Goal: Information Seeking & Learning: Learn about a topic

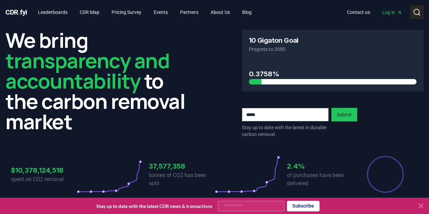
click at [413, 13] on icon at bounding box center [416, 12] width 8 height 8
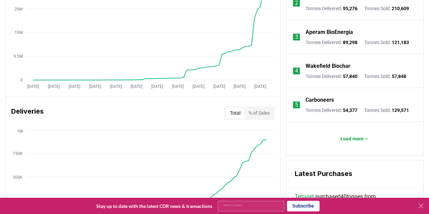
scroll to position [339, 0]
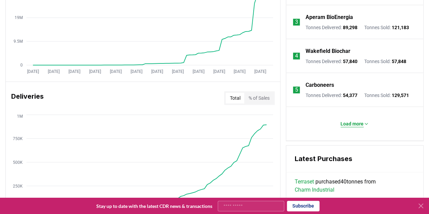
click at [360, 127] on p "Load more" at bounding box center [351, 123] width 23 height 7
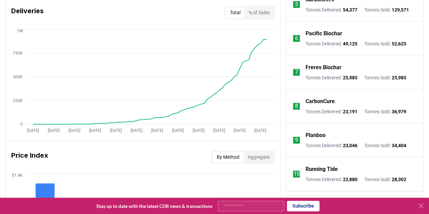
scroll to position [440, 0]
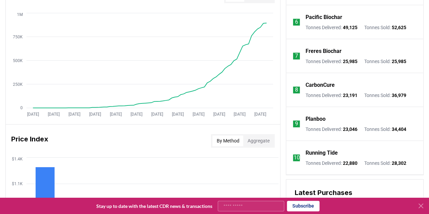
click at [325, 123] on p "Planboo" at bounding box center [315, 119] width 20 height 8
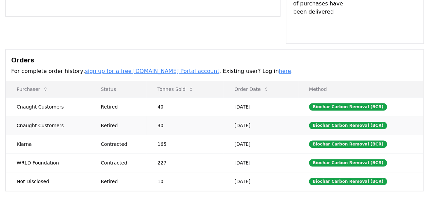
scroll to position [169, 0]
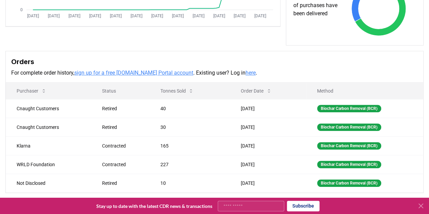
drag, startPoint x: 359, startPoint y: 108, endPoint x: 387, endPoint y: 62, distance: 53.7
click at [387, 62] on h3 "Orders" at bounding box center [214, 62] width 406 height 10
click at [421, 207] on icon at bounding box center [420, 206] width 4 height 4
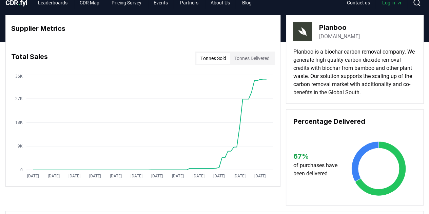
scroll to position [0, 0]
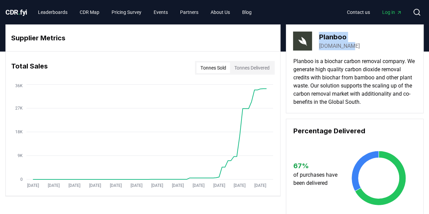
drag, startPoint x: 354, startPoint y: 50, endPoint x: 320, endPoint y: 38, distance: 35.8
click at [320, 38] on div "Planboo planboo.eco" at bounding box center [354, 41] width 123 height 19
click at [391, 50] on div "Planboo planboo.eco" at bounding box center [354, 41] width 123 height 19
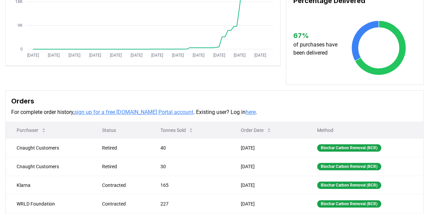
scroll to position [169, 0]
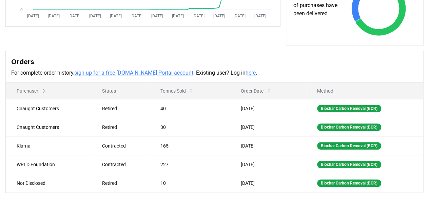
click at [160, 73] on link "sign up for a free CDR.fyi Portal account" at bounding box center [133, 72] width 119 height 6
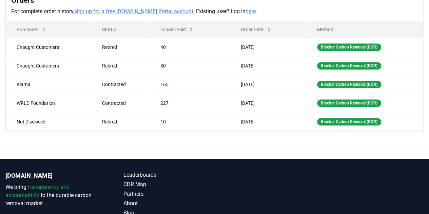
scroll to position [272, 0]
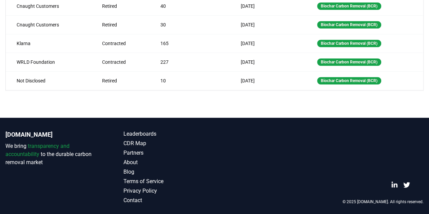
drag, startPoint x: 275, startPoint y: 159, endPoint x: 310, endPoint y: 119, distance: 53.5
click at [275, 158] on div "© 2025 [DOMAIN_NAME]. All rights reserved." at bounding box center [333, 167] width 182 height 75
click at [331, 77] on div "Biochar Carbon Removal (BCR)" at bounding box center [349, 80] width 64 height 7
click at [331, 79] on div "Biochar Carbon Removal (BCR)" at bounding box center [349, 80] width 64 height 7
click at [251, 77] on td "May 27, 2025" at bounding box center [268, 80] width 77 height 19
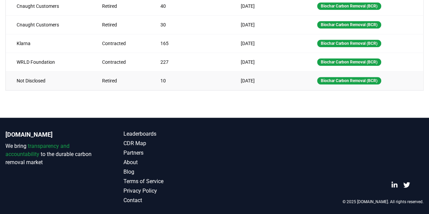
drag, startPoint x: 136, startPoint y: 77, endPoint x: 103, endPoint y: 77, distance: 33.2
click at [136, 77] on div "Retired" at bounding box center [123, 80] width 42 height 7
drag, startPoint x: 103, startPoint y: 77, endPoint x: 3, endPoint y: 79, distance: 99.6
click at [102, 77] on div "Retired" at bounding box center [123, 80] width 42 height 7
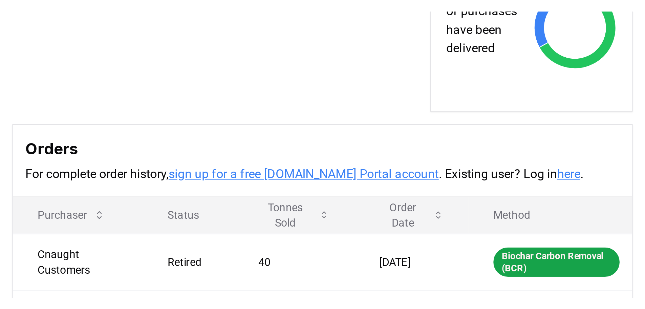
scroll to position [180, 0]
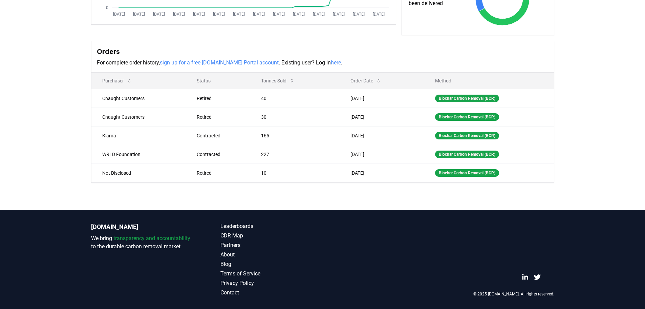
drag, startPoint x: 417, startPoint y: 251, endPoint x: 416, endPoint y: 246, distance: 4.6
click at [417, 213] on div "© 2025 [DOMAIN_NAME]. All rights reserved." at bounding box center [452, 259] width 205 height 75
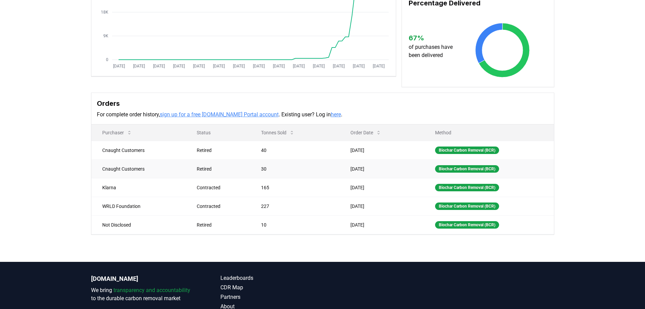
scroll to position [44, 0]
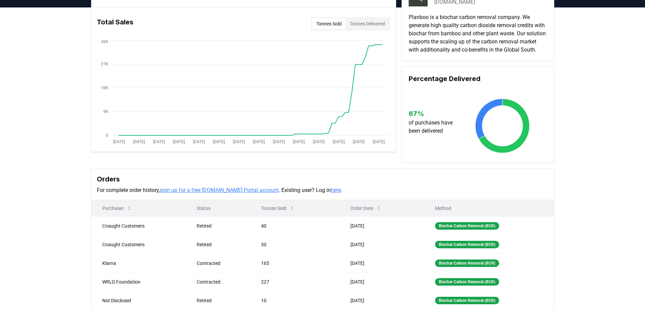
drag, startPoint x: 583, startPoint y: 196, endPoint x: 524, endPoint y: 212, distance: 61.2
click at [428, 196] on div "Supplier Metrics Total Sales Tonnes Sold Tonnes Delivered Jan 2019 Jul 2019 Jan…" at bounding box center [322, 172] width 645 height 330
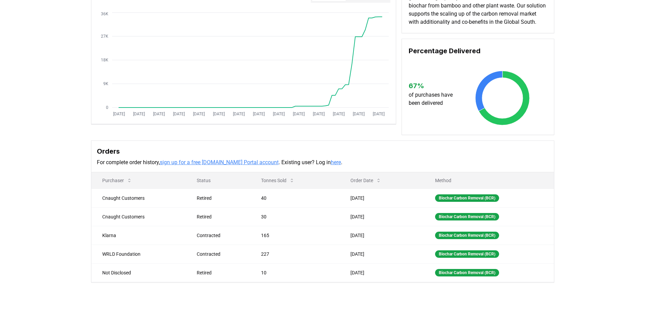
scroll to position [112, 0]
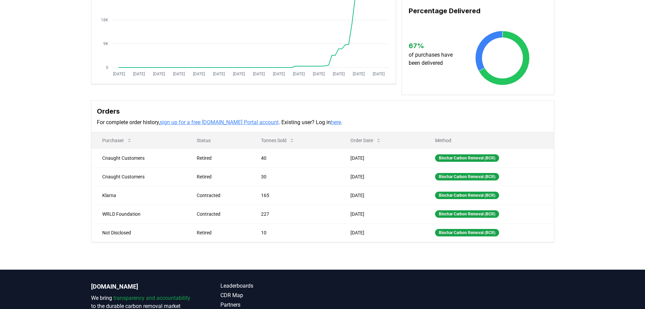
click at [428, 140] on div "Supplier Metrics Total Sales Tonnes Sold Tonnes Delivered Jan 2019 Jul 2019 Jan…" at bounding box center [322, 105] width 645 height 330
click at [428, 164] on div "Supplier Metrics Total Sales Tonnes Sold Tonnes Delivered Jan 2019 Jul 2019 Jan…" at bounding box center [322, 105] width 645 height 330
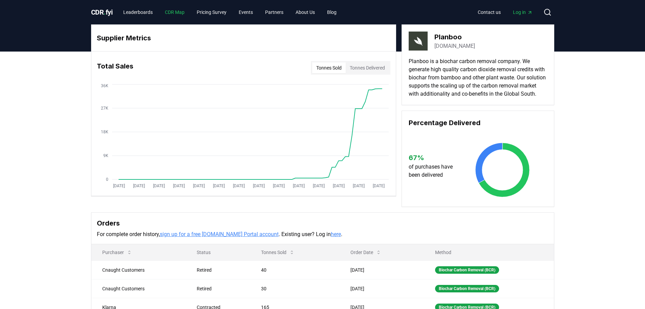
click at [166, 11] on link "CDR Map" at bounding box center [175, 12] width 30 height 12
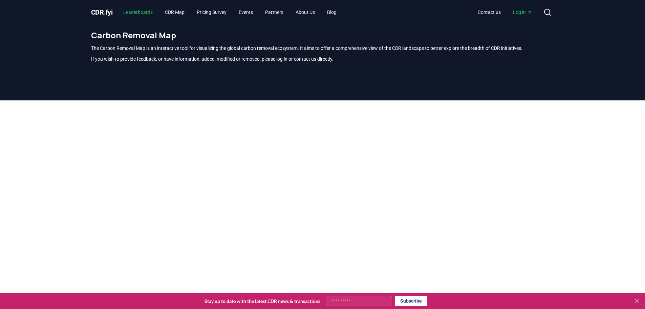
click at [124, 8] on link "Leaderboards" at bounding box center [138, 12] width 40 height 12
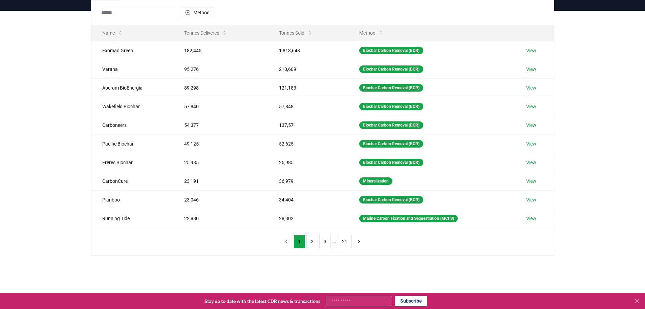
scroll to position [102, 0]
